Goal: Task Accomplishment & Management: Manage account settings

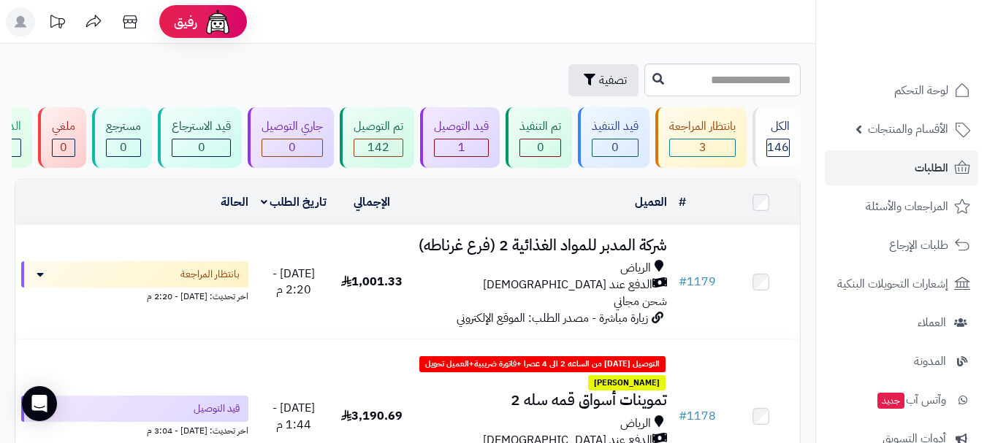
click at [399, 33] on header "رفيق ! الطلبات معالجة مكتمل إرجاع المنتجات العملاء المتواجدون الان 456 عملاء من…" at bounding box center [493, 22] width 987 height 44
click at [920, 170] on span "الطلبات" at bounding box center [931, 168] width 34 height 20
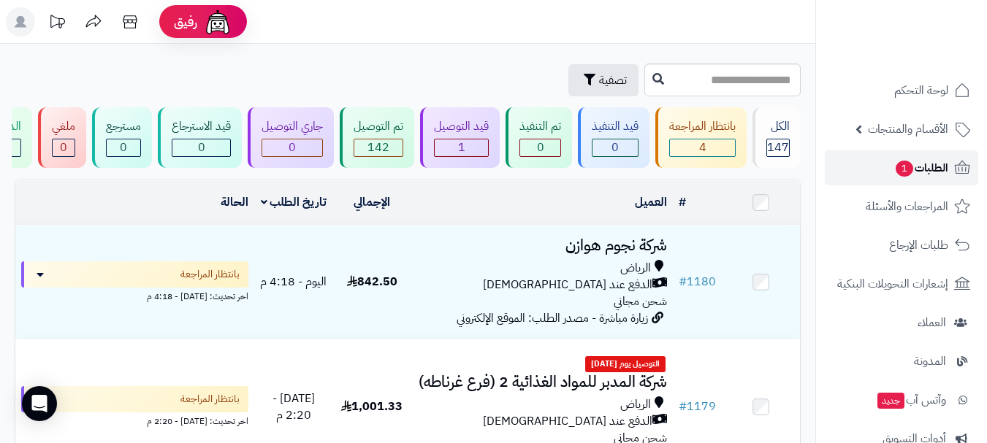
click at [911, 169] on span "الطلبات 1" at bounding box center [921, 168] width 54 height 20
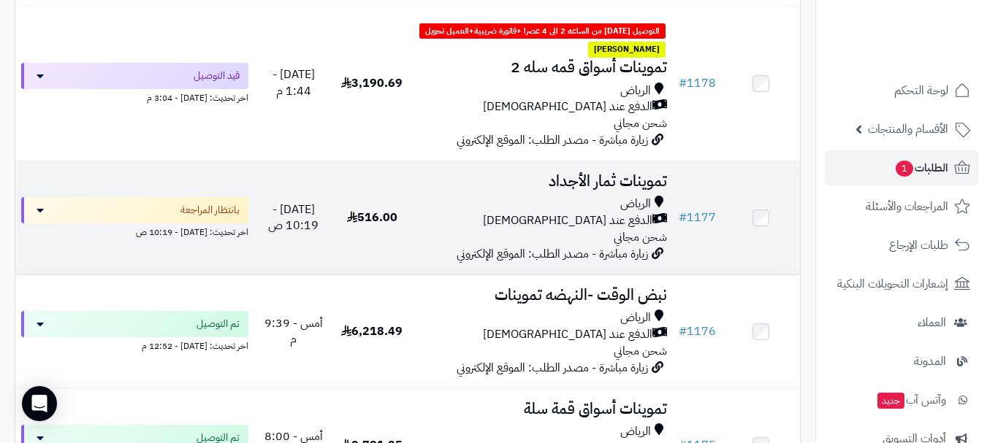
scroll to position [438, 0]
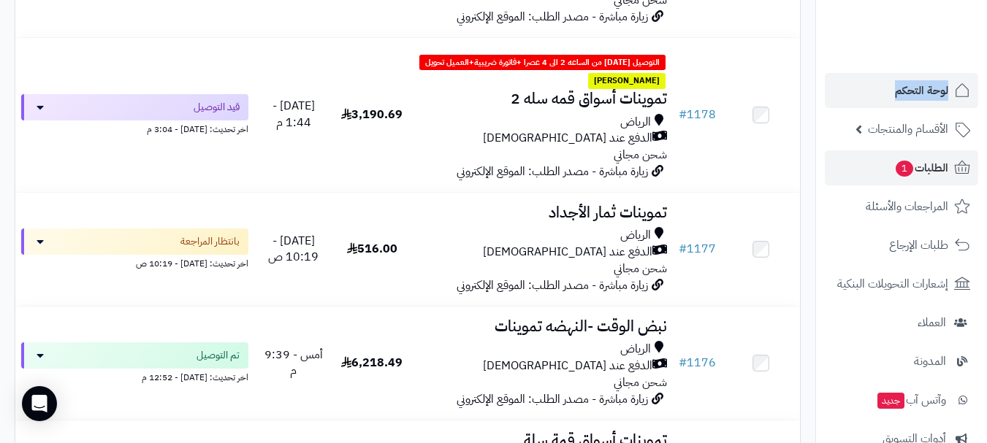
drag, startPoint x: 819, startPoint y: 107, endPoint x: 895, endPoint y: 83, distance: 79.0
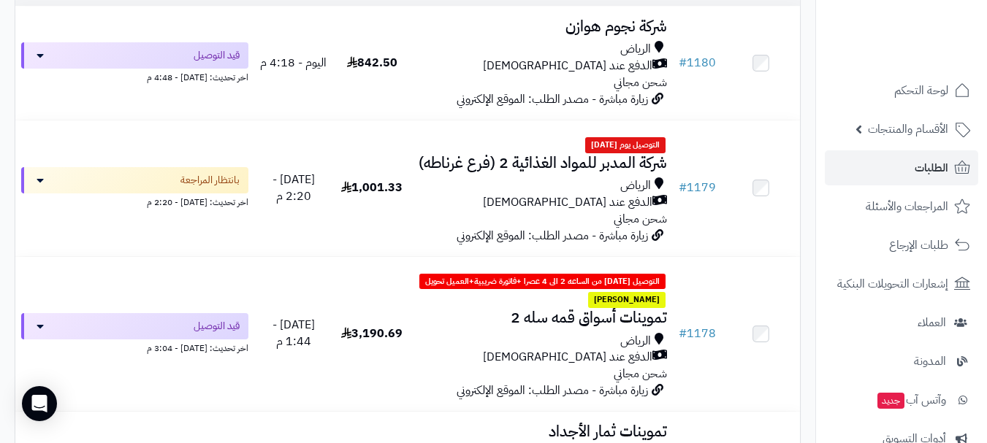
scroll to position [146, 0]
